Goal: Task Accomplishment & Management: Manage account settings

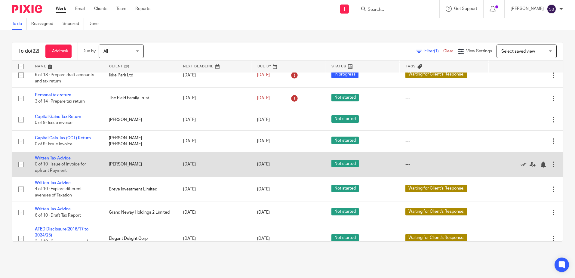
scroll to position [150, 0]
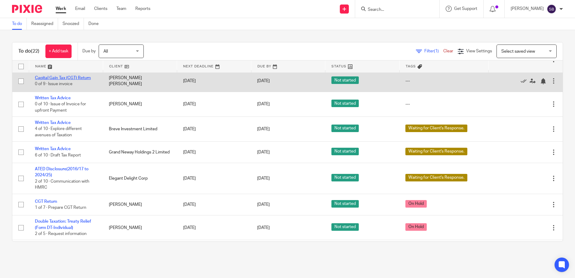
click at [74, 80] on link "Capital Gain Tax (CGT) Return" at bounding box center [63, 78] width 56 height 4
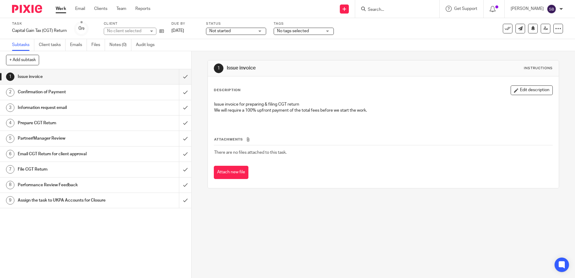
click at [75, 105] on h1 "Information request email" at bounding box center [69, 107] width 103 height 9
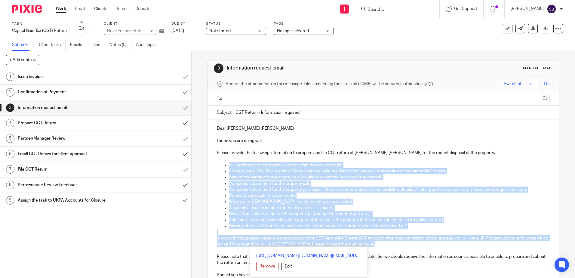
drag, startPoint x: 223, startPoint y: 163, endPoint x: 415, endPoint y: 245, distance: 208.8
click at [415, 245] on div "Dear [PERSON_NAME] [PERSON_NAME] I hope you are doing well. Please provide the …" at bounding box center [383, 206] width 350 height 175
copy div "Lore Ipsumdo si ame consecte adipisci el(seddoeius temporin) Utlabore etdo: Mag…"
click at [82, 78] on h1 "Issue invoice" at bounding box center [69, 76] width 103 height 9
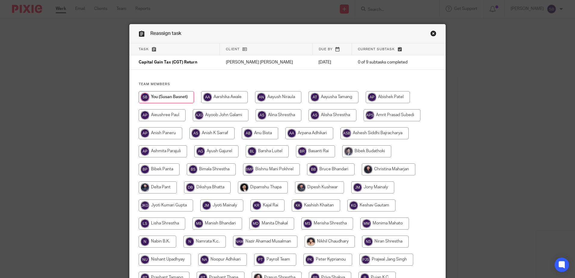
scroll to position [180, 0]
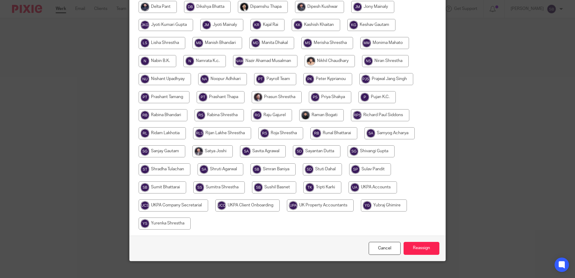
click at [363, 185] on input "radio" at bounding box center [372, 187] width 48 height 12
radio input "true"
click at [418, 249] on input "Reassign" at bounding box center [421, 248] width 36 height 13
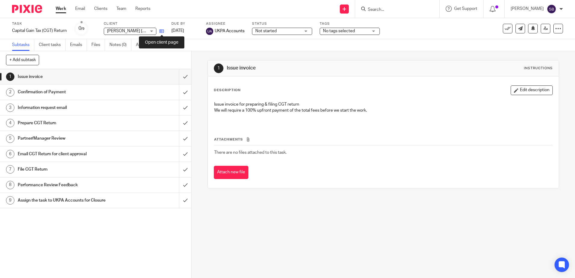
click at [163, 30] on icon at bounding box center [161, 31] width 5 height 5
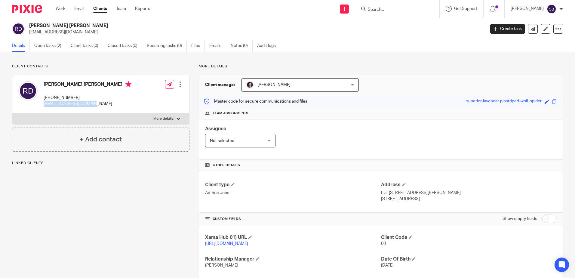
drag, startPoint x: 99, startPoint y: 103, endPoint x: 42, endPoint y: 103, distance: 57.4
click at [42, 103] on div "Rucha Amitabh Desai +44 755 440 1751 desairucha@hotmail.com" at bounding box center [74, 94] width 113 height 32
copy p "desairucha@hotmail.com"
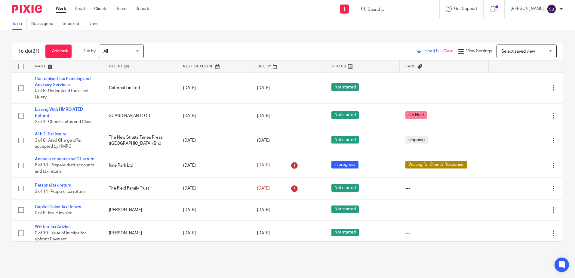
click at [395, 11] on input "Search" at bounding box center [394, 9] width 54 height 5
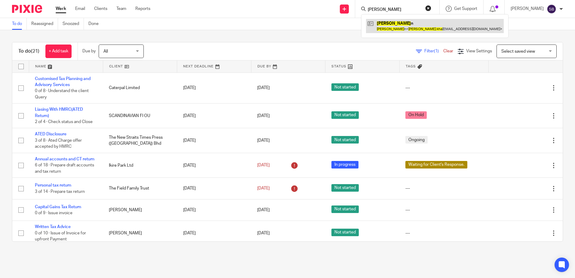
type input "nadia kha"
click at [398, 27] on link at bounding box center [435, 26] width 138 height 14
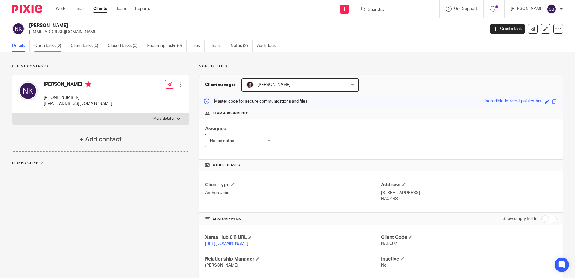
click at [45, 46] on link "Open tasks (2)" at bounding box center [50, 46] width 32 height 12
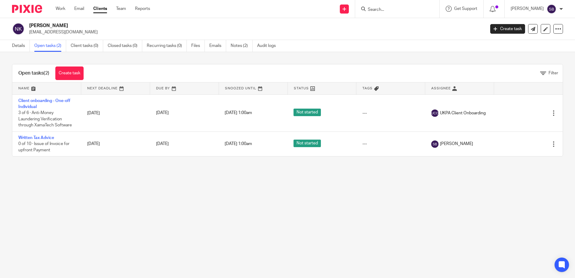
drag, startPoint x: 90, startPoint y: 185, endPoint x: 68, endPoint y: 91, distance: 96.8
click at [90, 185] on main "[PERSON_NAME] [EMAIL_ADDRESS][DOMAIN_NAME] Create task Update from Companies Ho…" at bounding box center [287, 139] width 575 height 278
click at [20, 8] on img at bounding box center [27, 9] width 30 height 8
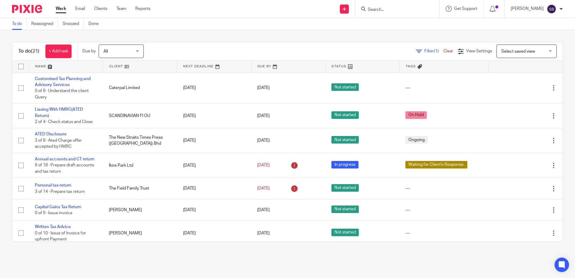
click at [391, 10] on input "Search" at bounding box center [394, 9] width 54 height 5
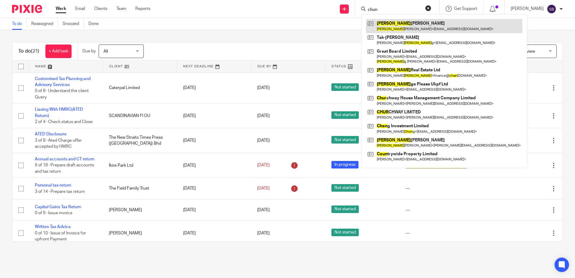
type input "chun"
click at [416, 19] on link at bounding box center [444, 26] width 156 height 14
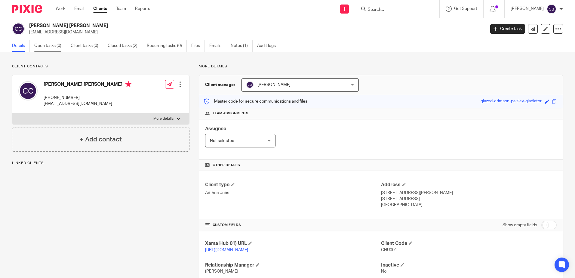
click at [48, 47] on link "Open tasks (0)" at bounding box center [50, 46] width 32 height 12
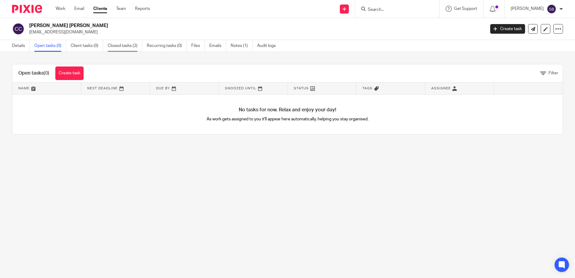
click at [133, 45] on link "Closed tasks (2)" at bounding box center [125, 46] width 35 height 12
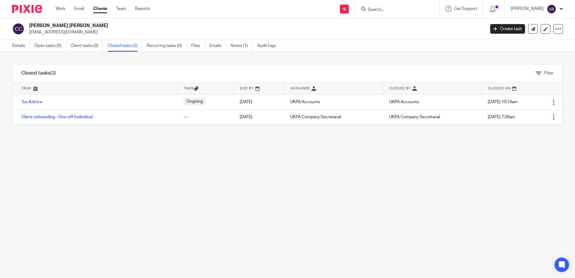
click at [176, 175] on div "Filter tasks Only show tasks matching all of these conditions 1 Task name Is Is…" at bounding box center [287, 165] width 575 height 226
